Goal: Task Accomplishment & Management: Use online tool/utility

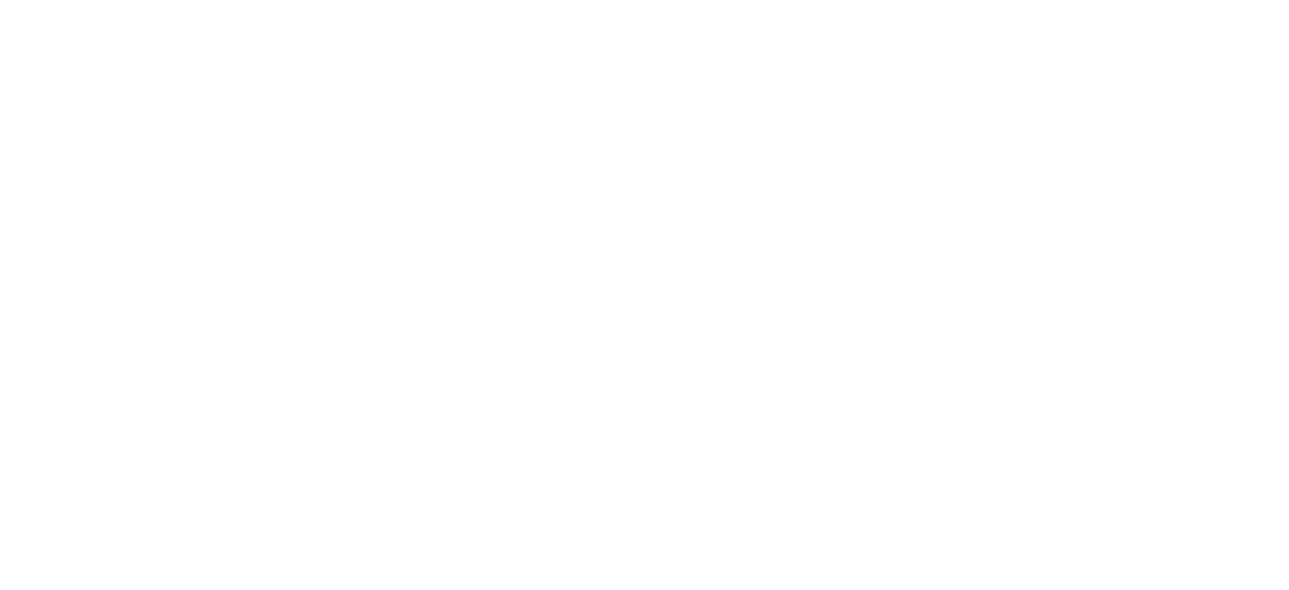
click at [380, 0] on html at bounding box center [644, 0] width 1289 height 0
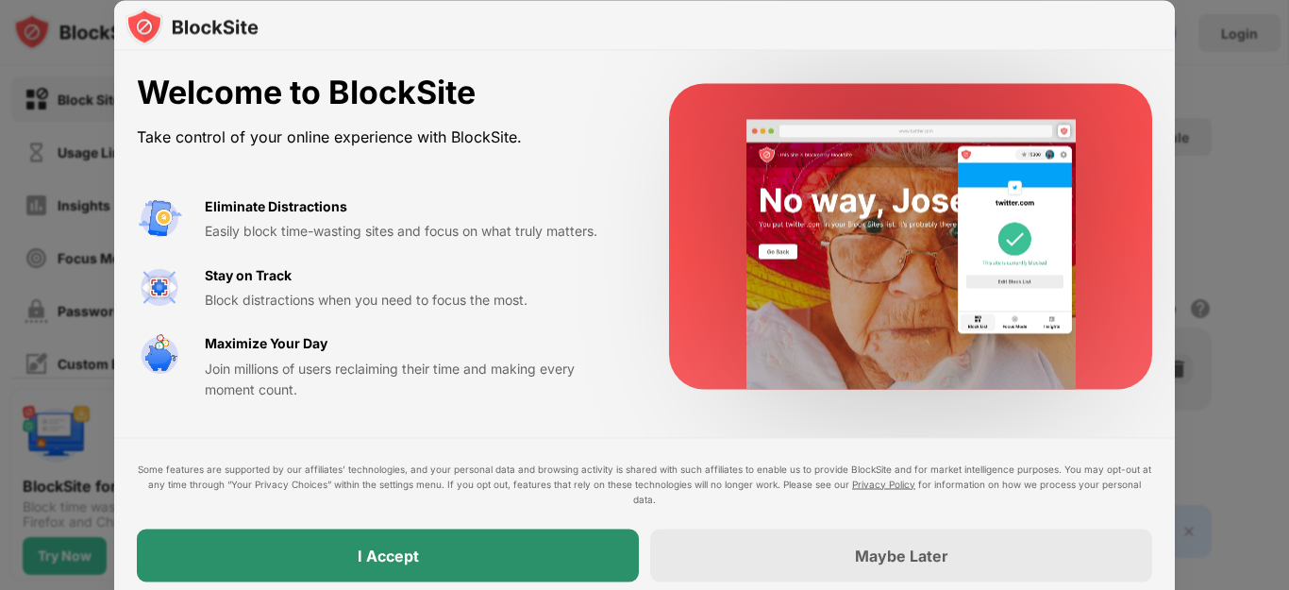
click at [459, 549] on div "I Accept" at bounding box center [388, 554] width 502 height 53
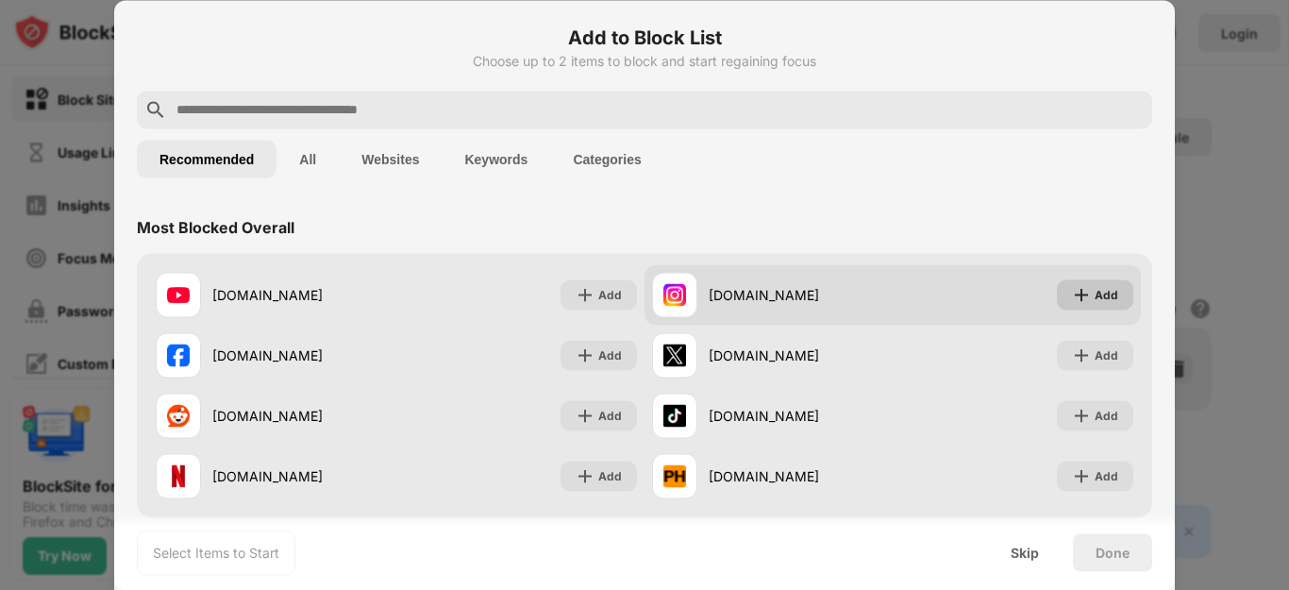
click at [1094, 297] on div "Add" at bounding box center [1106, 294] width 24 height 19
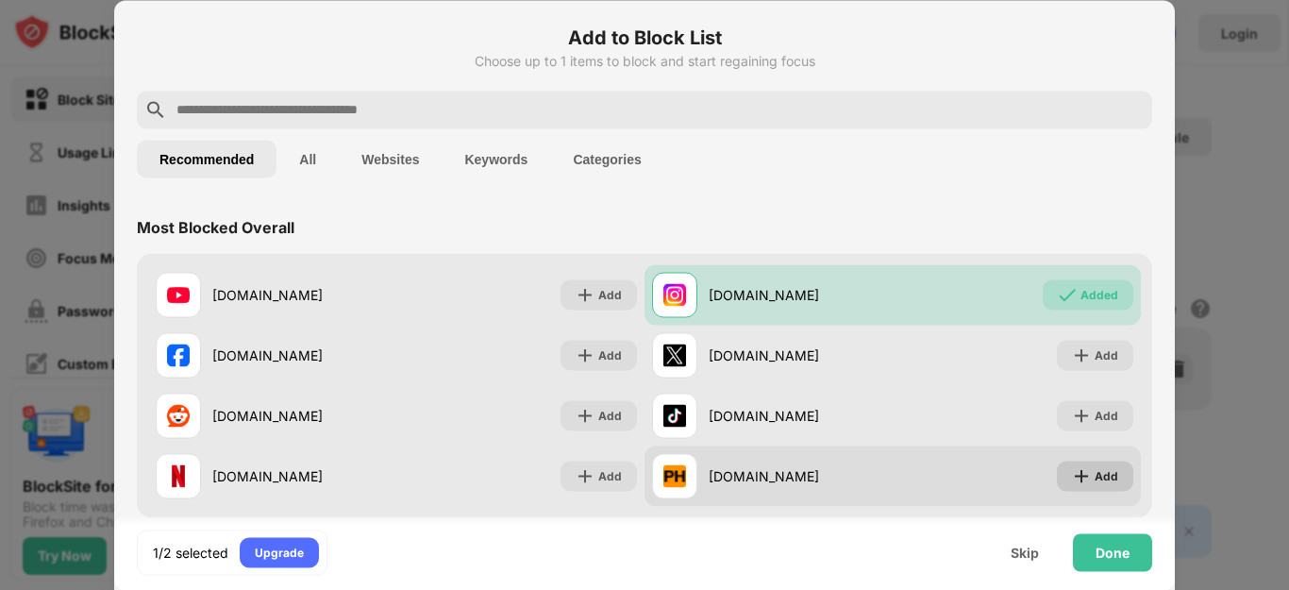
click at [1072, 472] on img at bounding box center [1081, 475] width 19 height 19
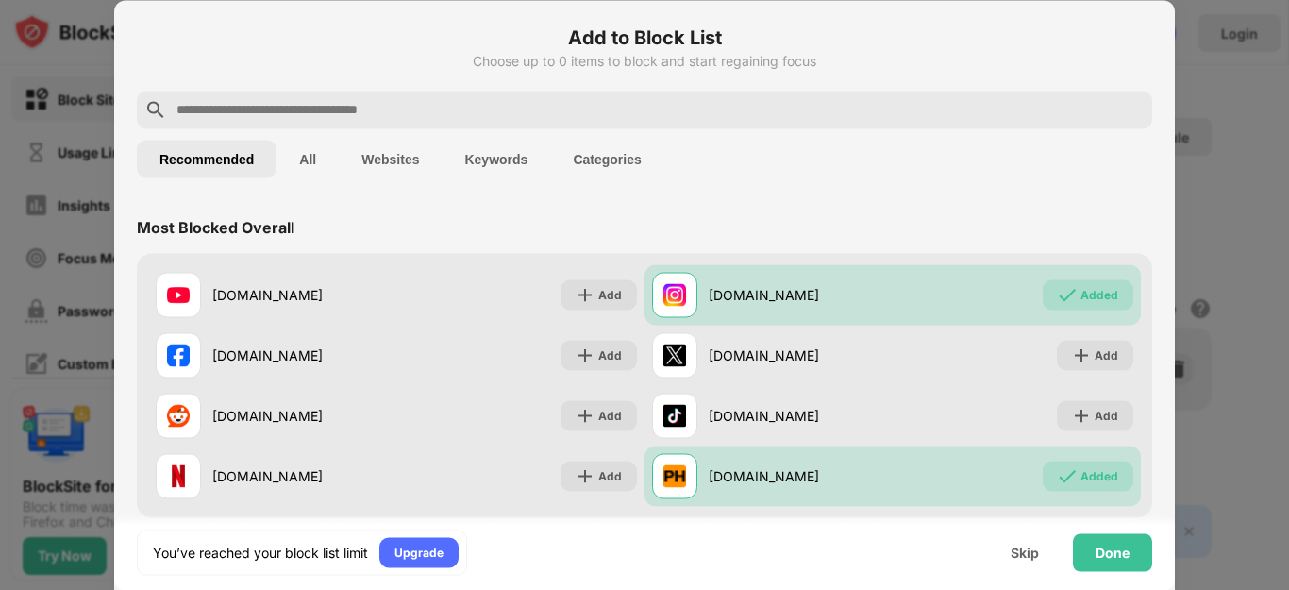
click at [492, 103] on input "text" at bounding box center [660, 109] width 970 height 23
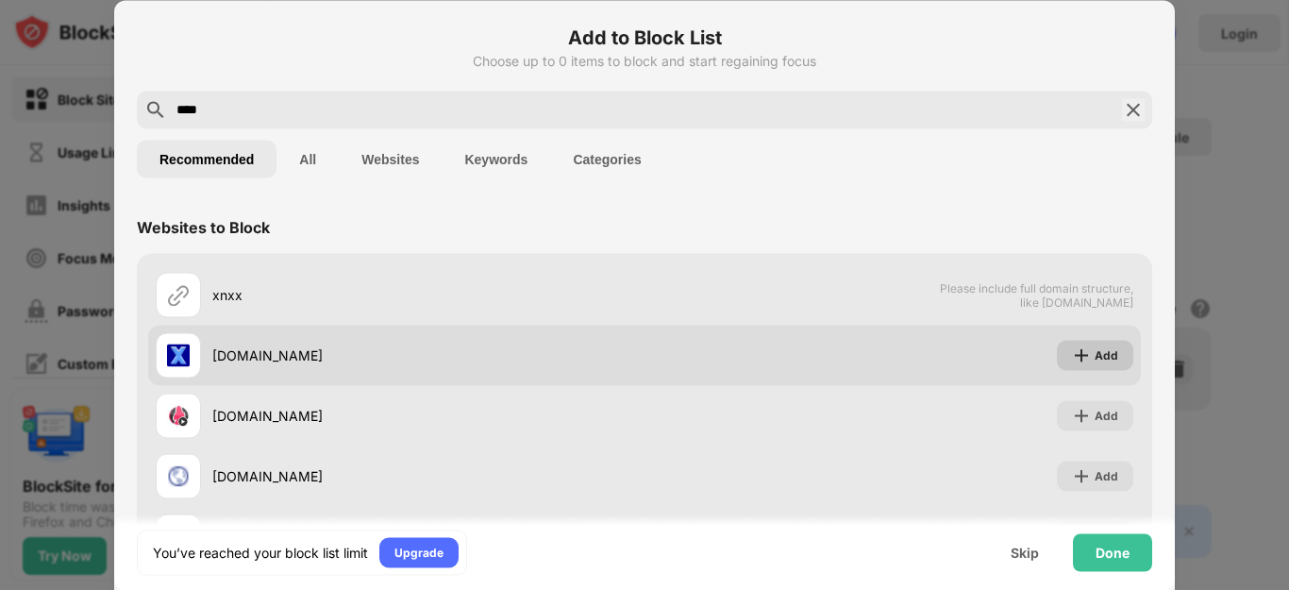
type input "****"
click at [1072, 351] on img at bounding box center [1081, 354] width 19 height 19
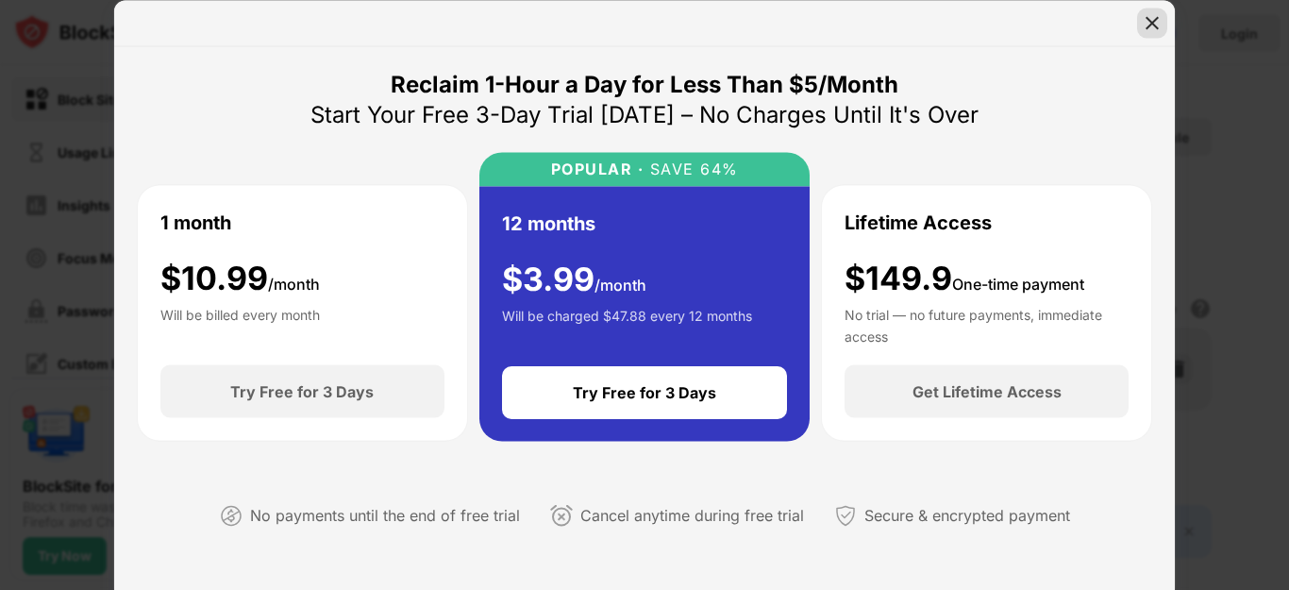
click at [1152, 23] on img at bounding box center [1151, 22] width 19 height 19
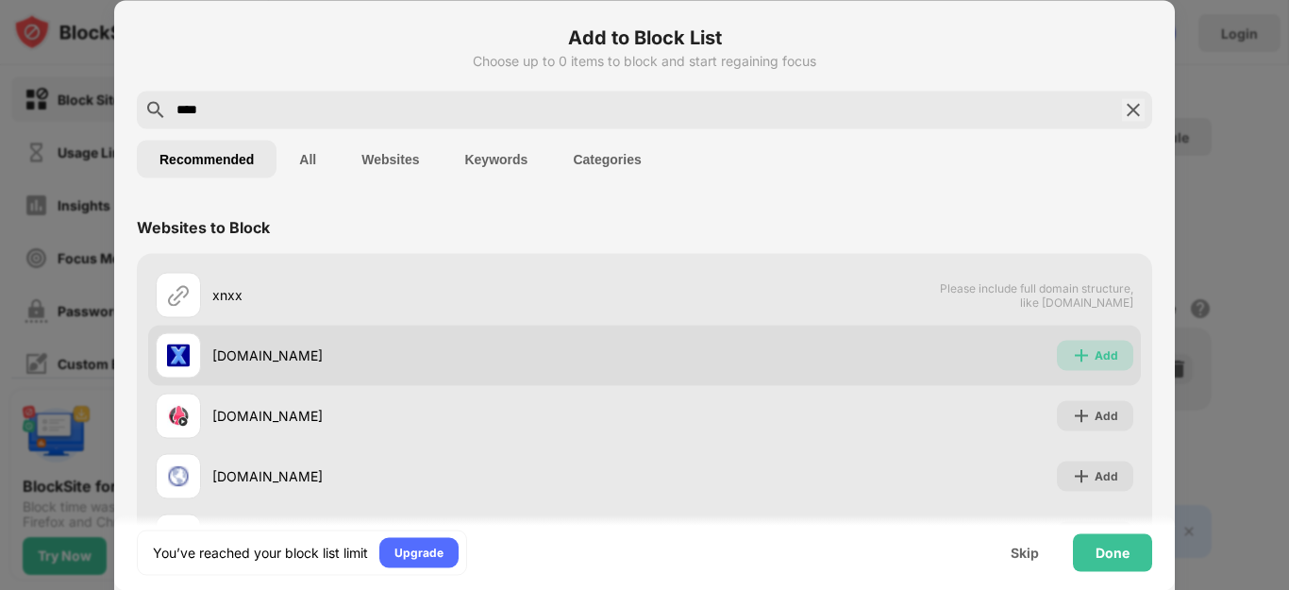
click at [1094, 354] on div "Add" at bounding box center [1106, 354] width 24 height 19
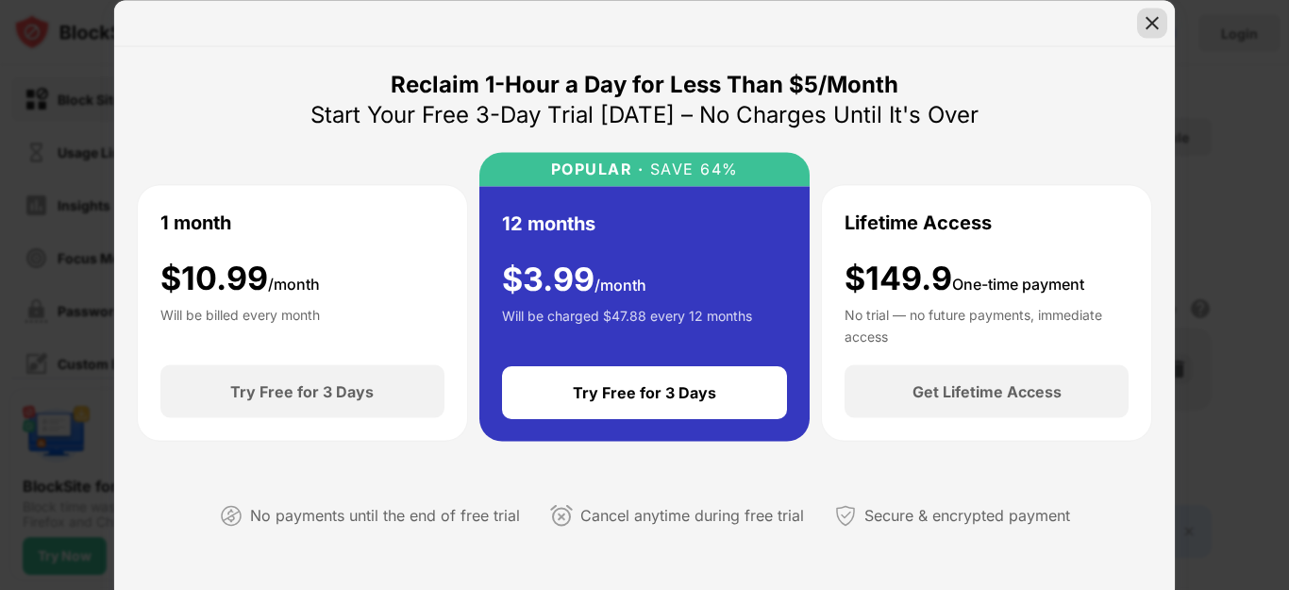
click at [1156, 25] on img at bounding box center [1151, 22] width 19 height 19
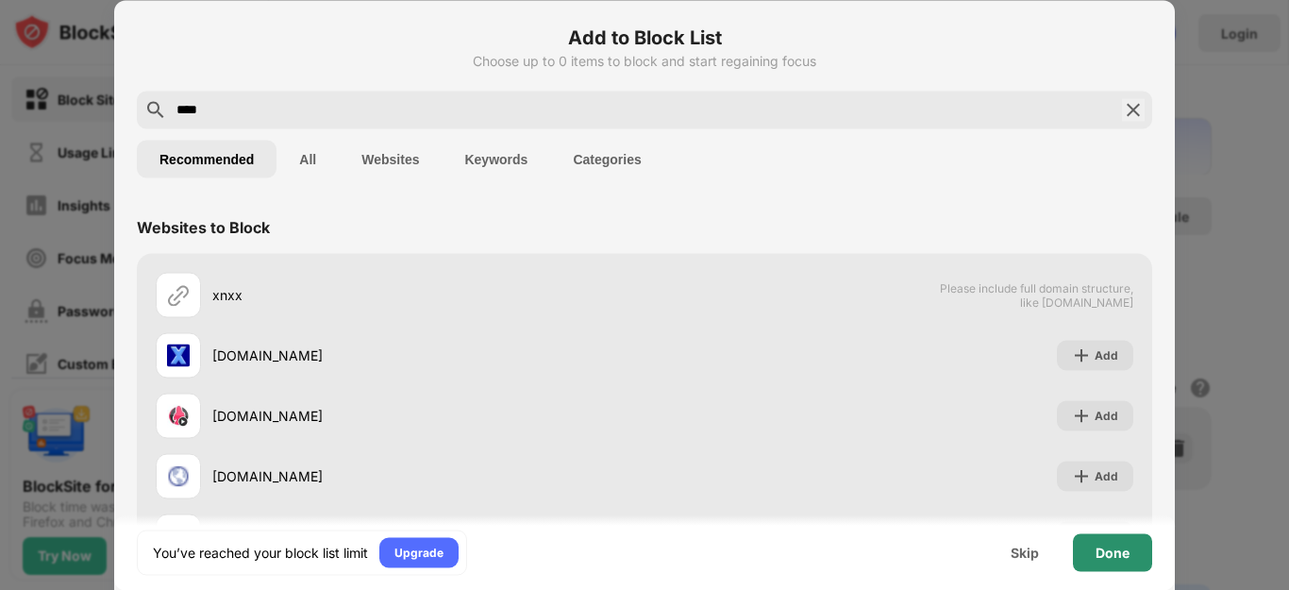
click at [1111, 552] on div "Done" at bounding box center [1112, 551] width 34 height 15
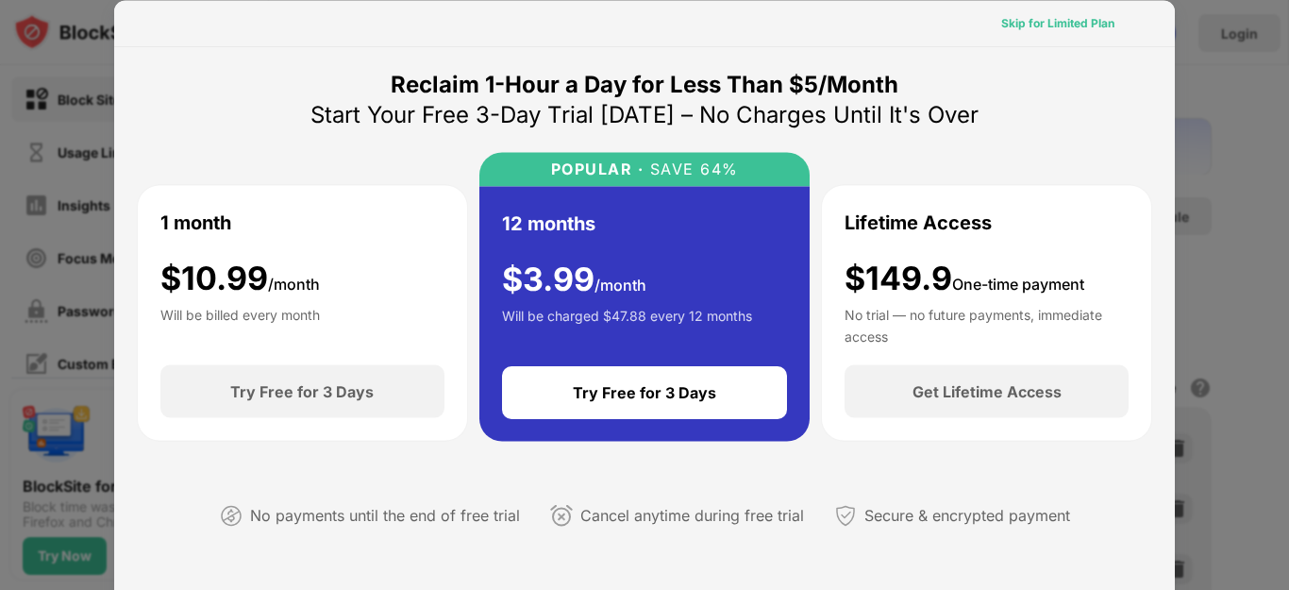
click at [1036, 25] on div "Skip for Limited Plan" at bounding box center [1057, 22] width 113 height 19
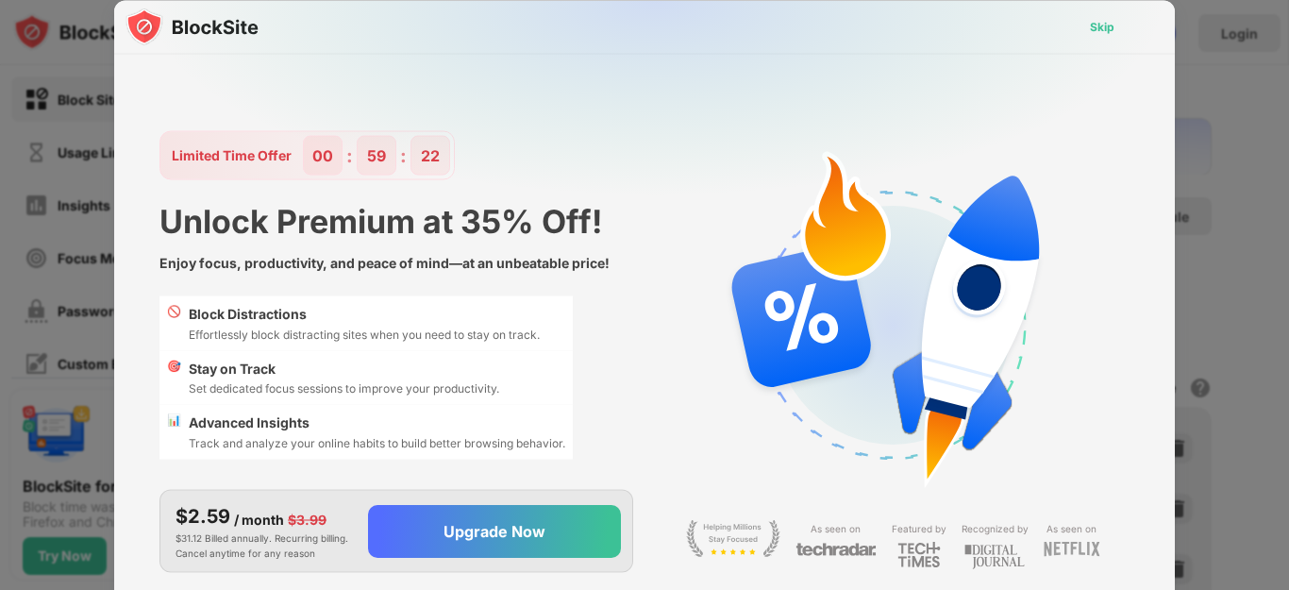
click at [1097, 31] on div "Skip" at bounding box center [1102, 26] width 25 height 19
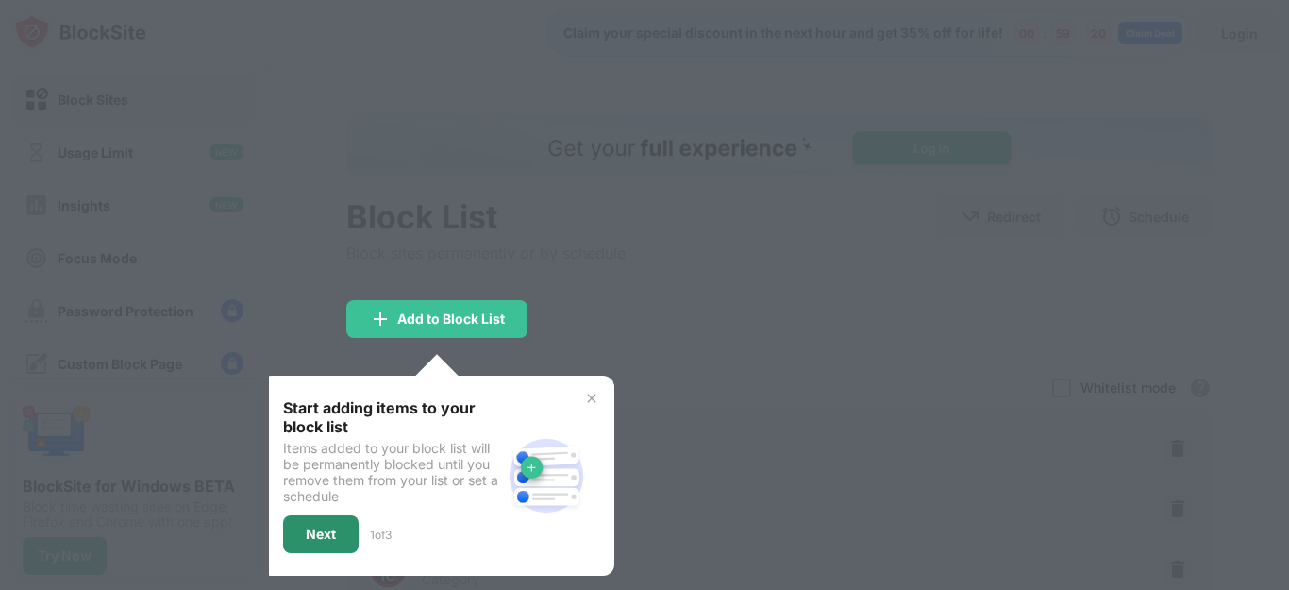
click at [308, 531] on div "Next" at bounding box center [321, 533] width 30 height 15
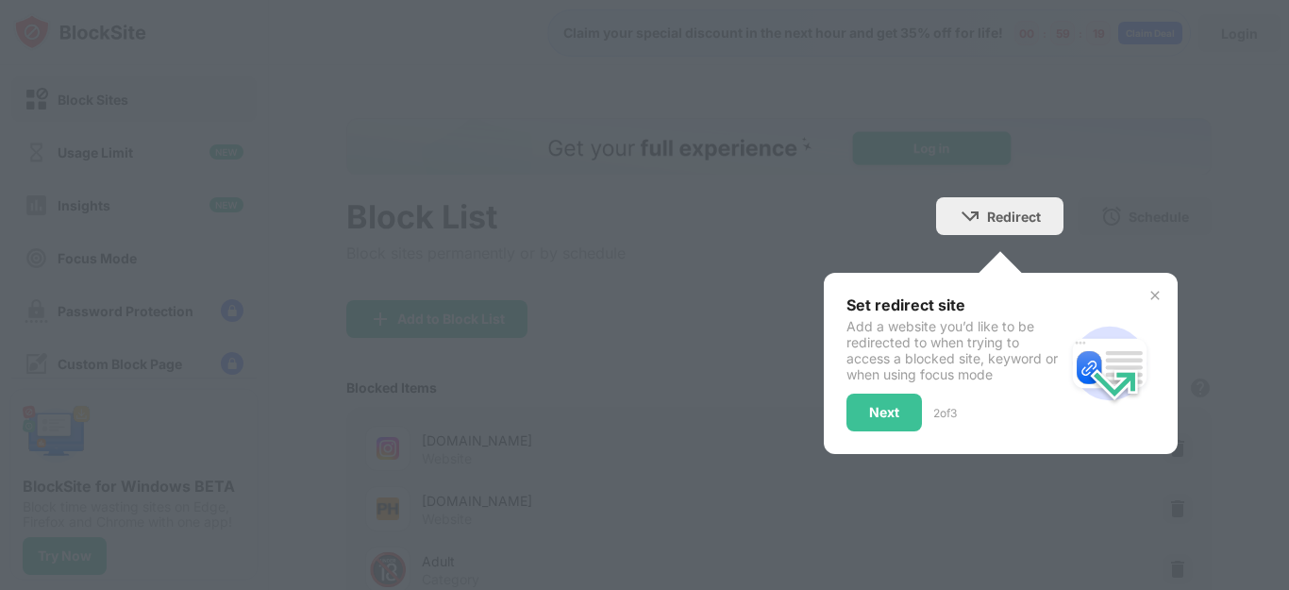
click at [1070, 190] on div at bounding box center [644, 295] width 1289 height 590
drag, startPoint x: 1125, startPoint y: 297, endPoint x: 1137, endPoint y: 299, distance: 12.4
click at [1130, 299] on div "Set redirect site Add a website you’d like to be redirected to when trying to a…" at bounding box center [1001, 363] width 354 height 181
click at [1147, 299] on img at bounding box center [1154, 295] width 15 height 15
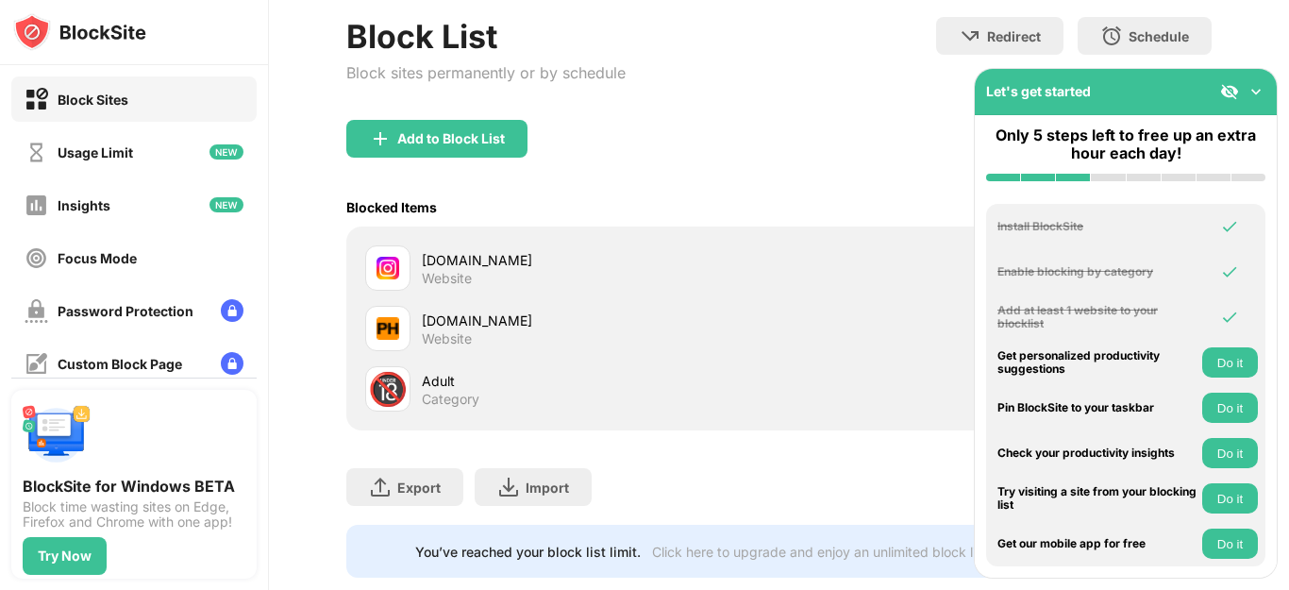
scroll to position [189, 0]
